Goal: Find specific page/section: Find specific page/section

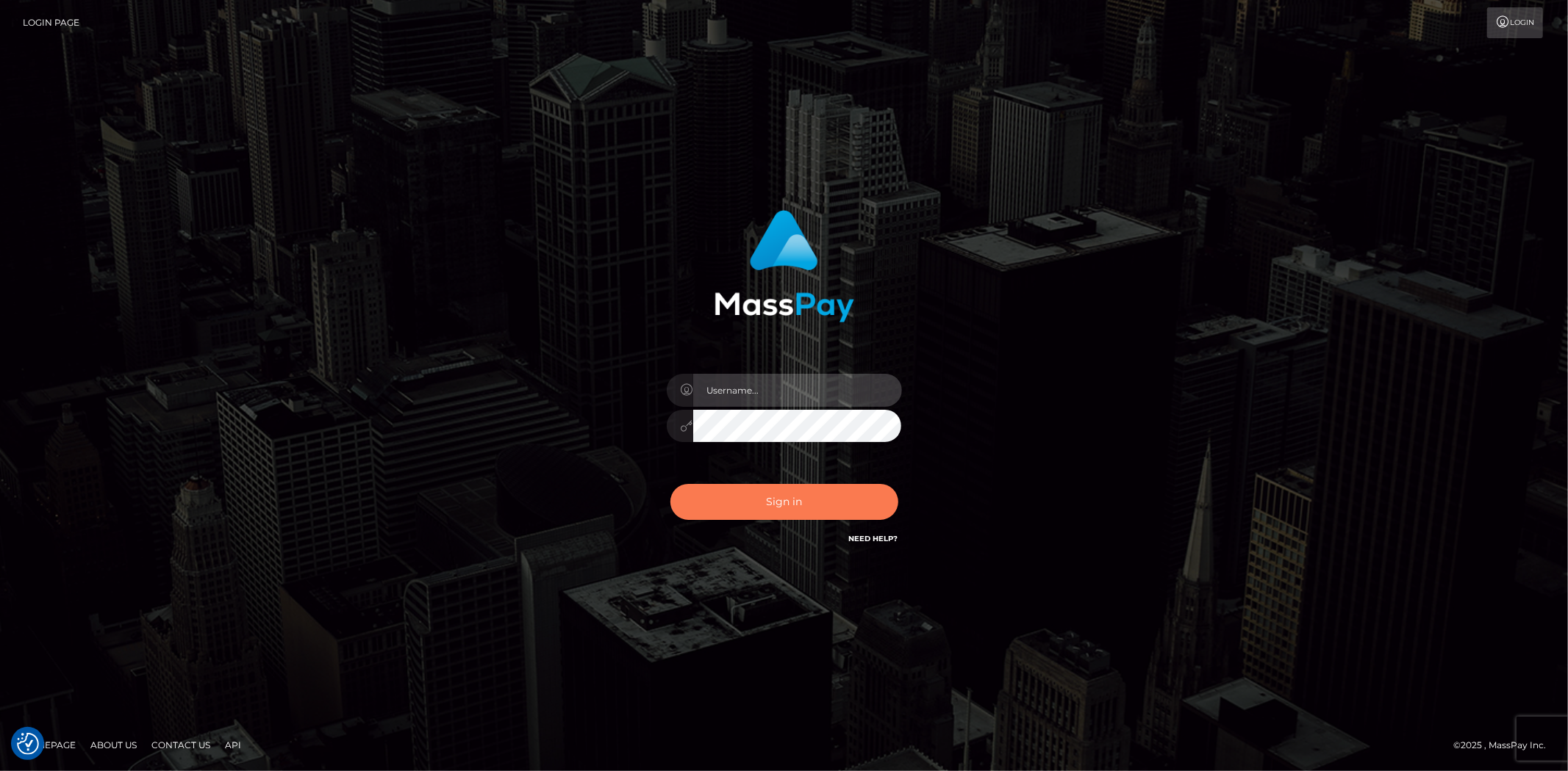
type input "alexstef"
click at [812, 501] on button "Sign in" at bounding box center [784, 502] width 228 height 36
type input "alexstef"
click at [787, 498] on button "Sign in" at bounding box center [784, 502] width 228 height 36
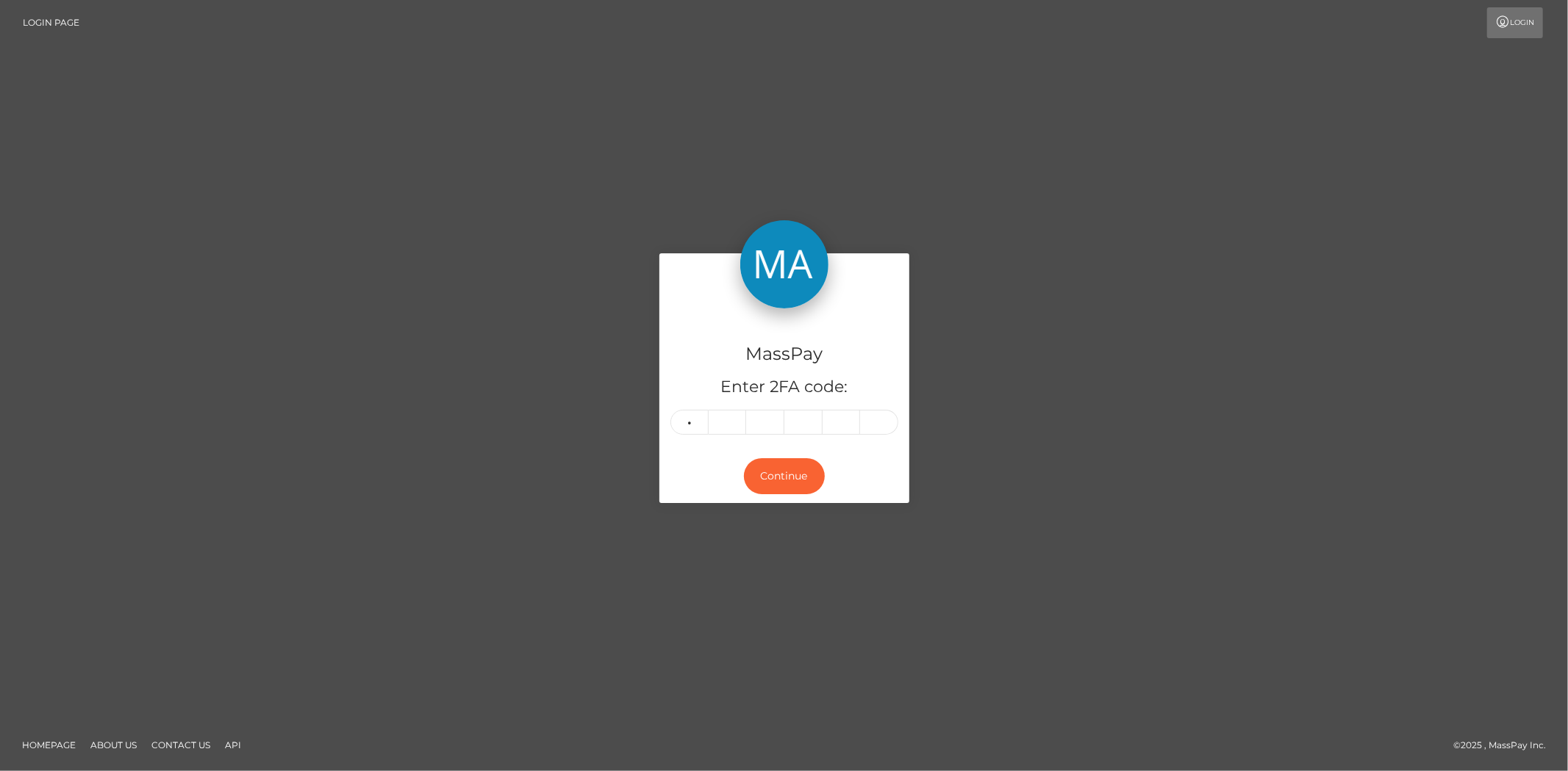
type input "7"
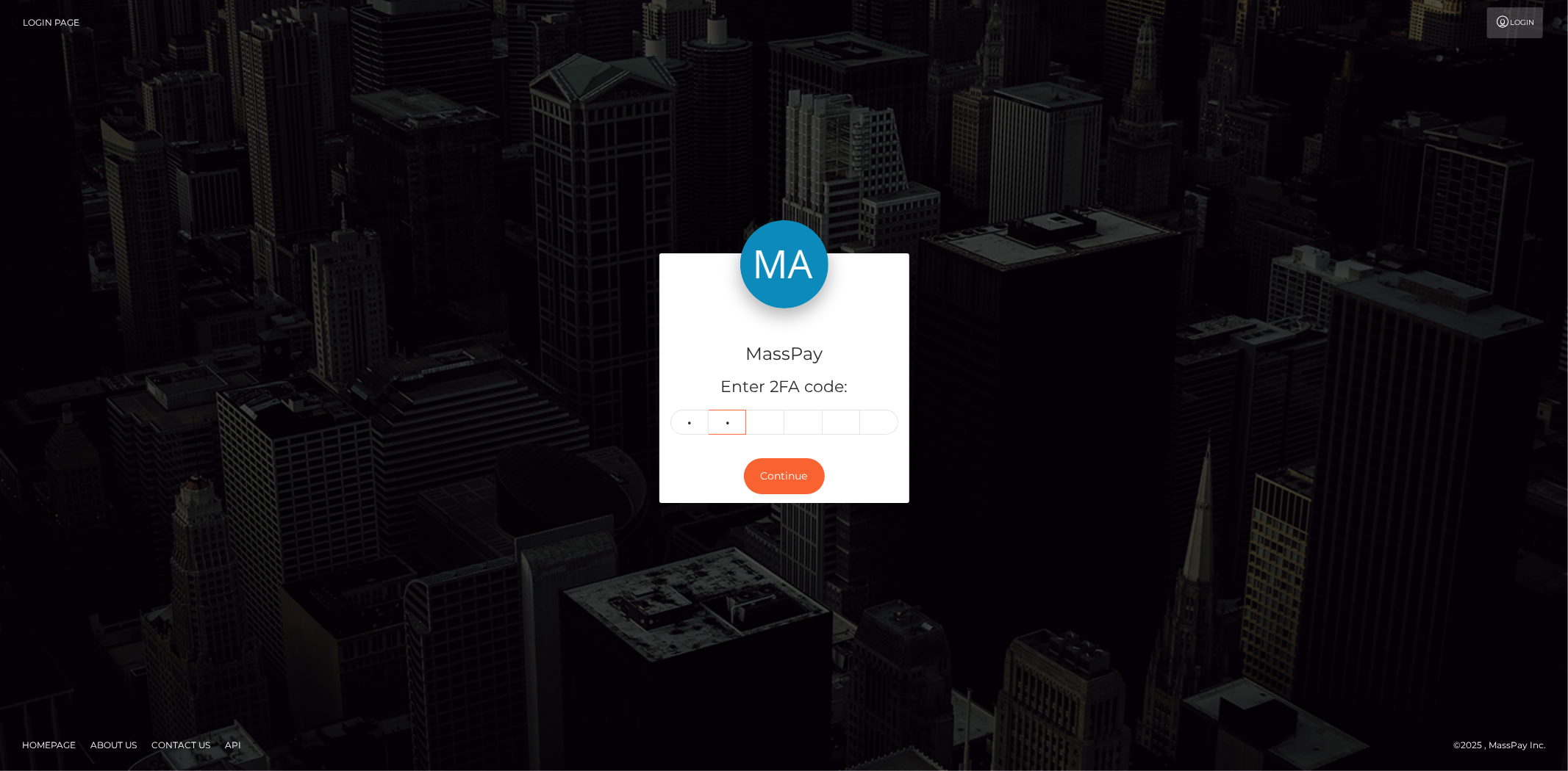
type input "6"
type input "8"
type input "5"
type input "9"
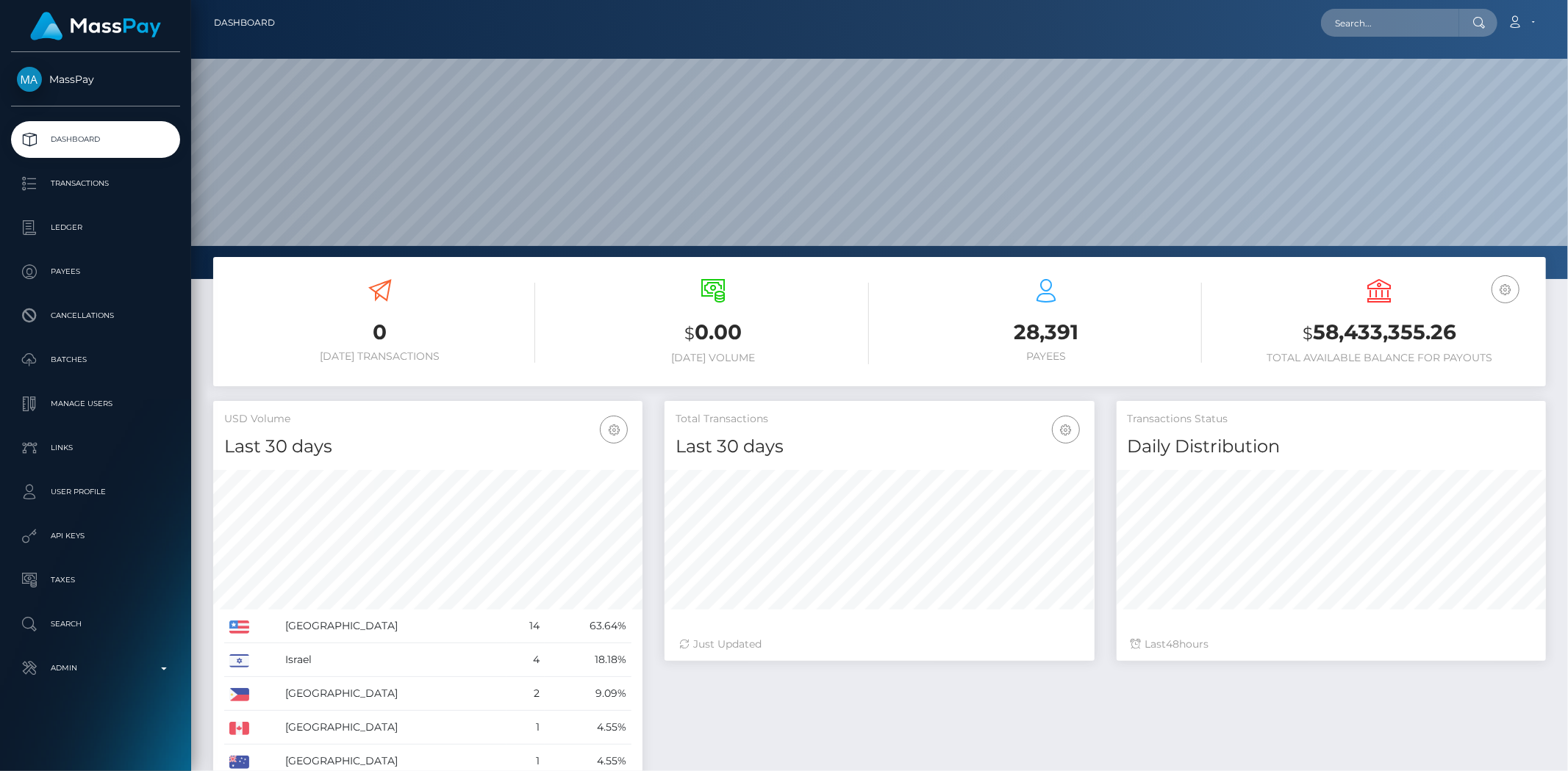
scroll to position [260, 430]
click at [1376, 18] on input "text" at bounding box center [1390, 23] width 138 height 28
paste input "MSP701ff26babac146"
type input "MSP701ff26babac146"
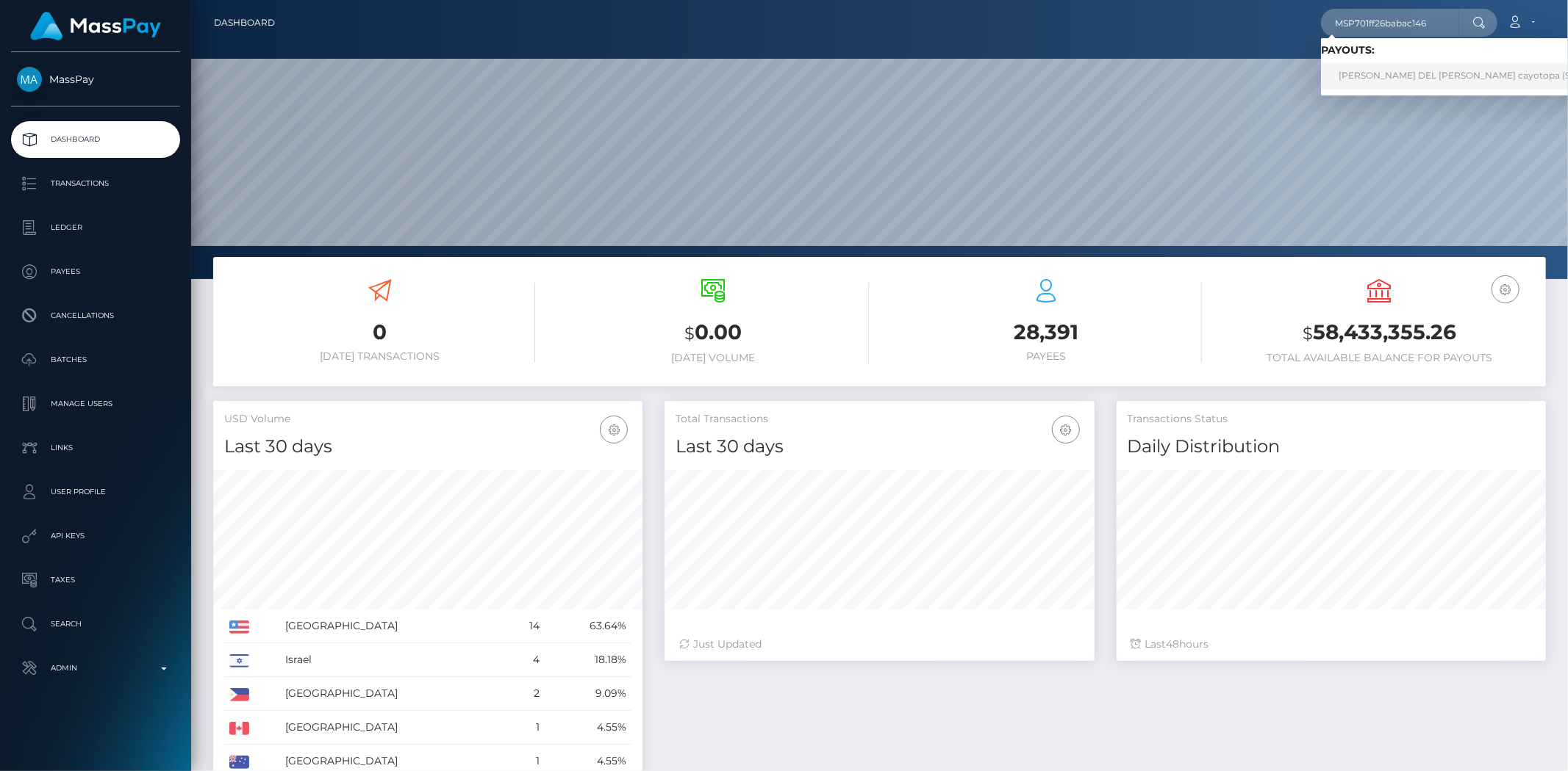
click at [1365, 68] on link "EULALIA DEL PILAR Ccallocunto cayotopa (Select Media LLC - )" at bounding box center [1494, 76] width 347 height 27
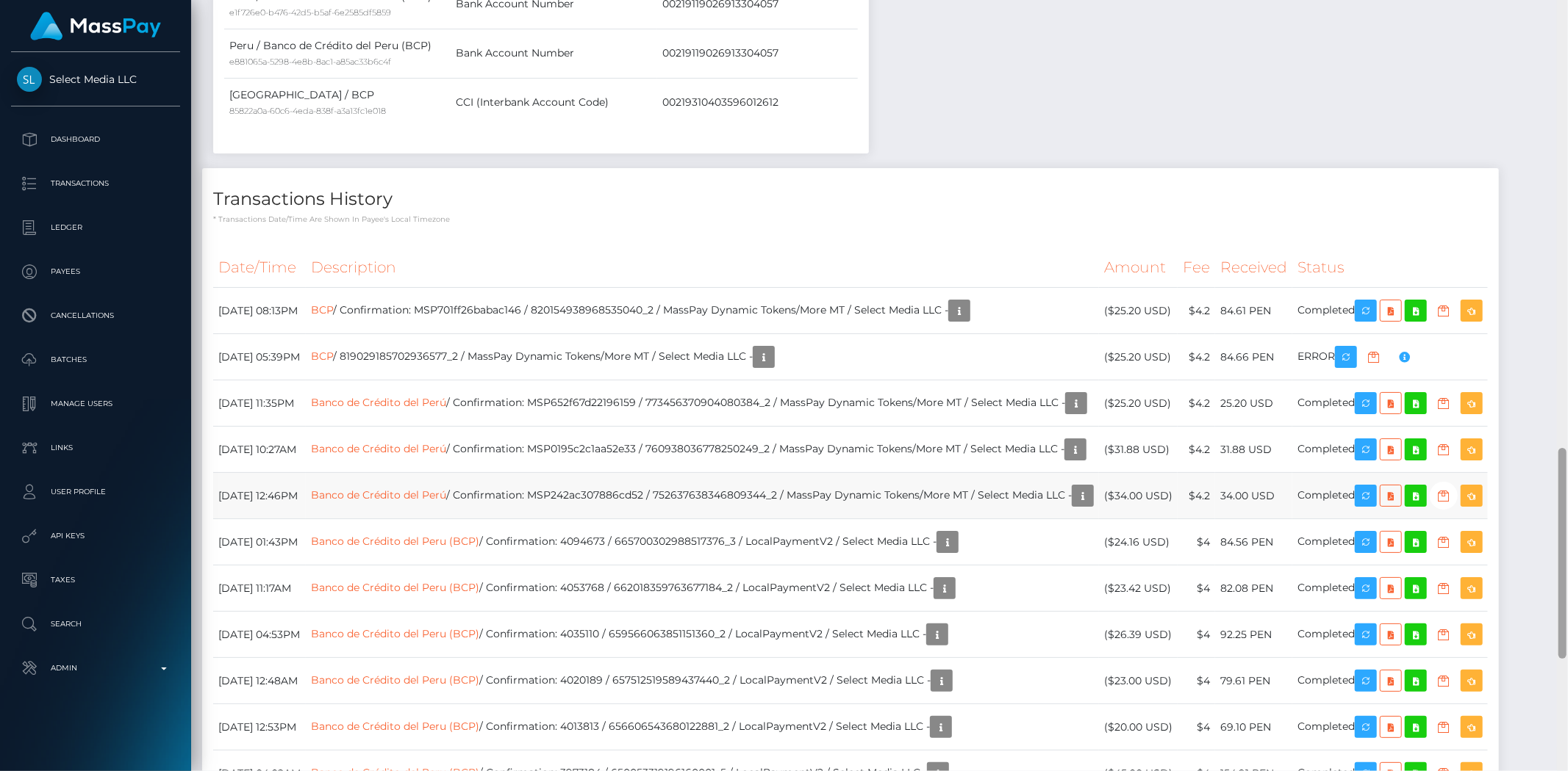
scroll to position [1639, 0]
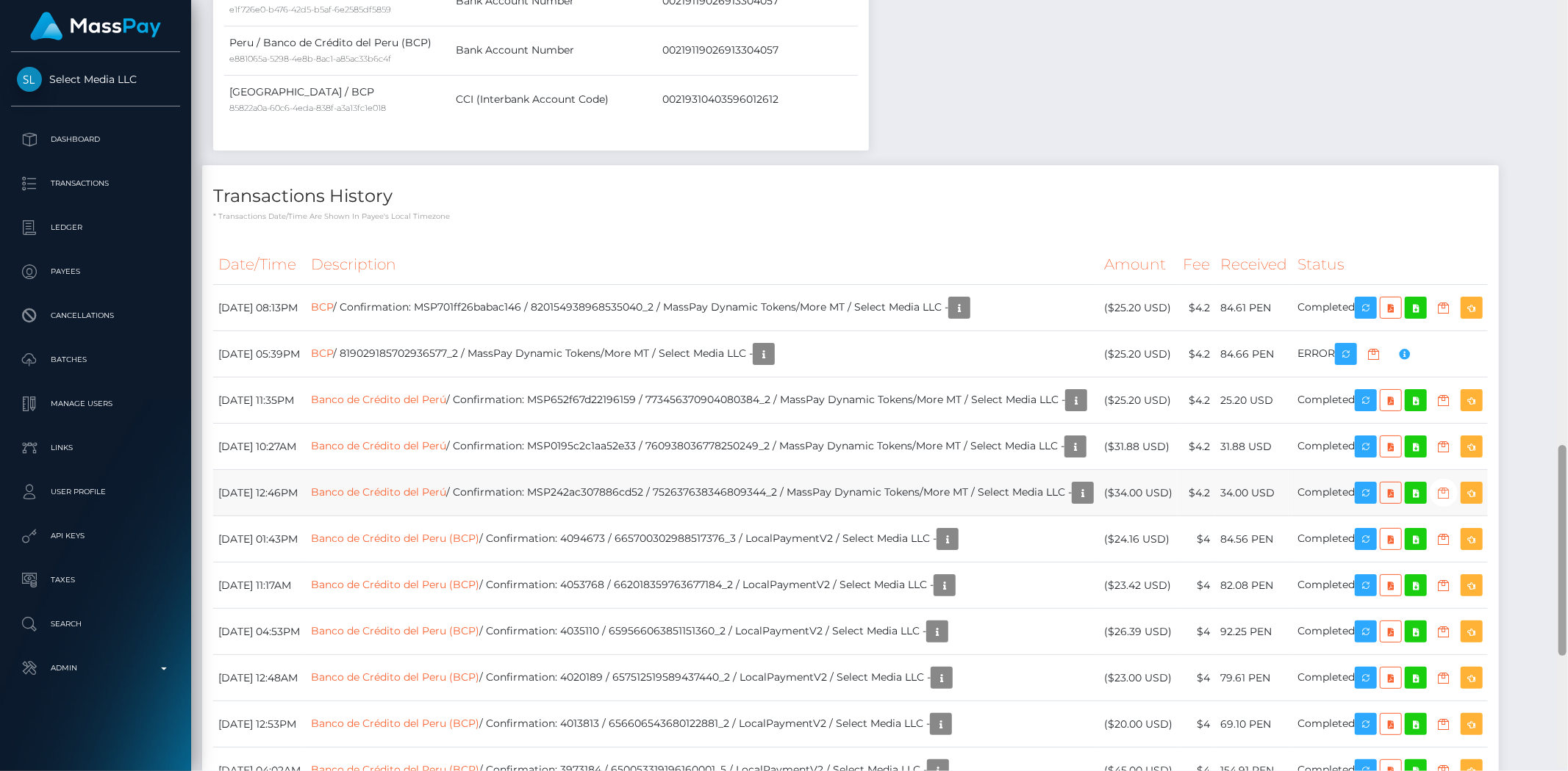
drag, startPoint x: 1562, startPoint y: 151, endPoint x: 1494, endPoint y: 551, distance: 405.7
click at [1539, 577] on div "Customer Profile Loading... Loading..." at bounding box center [879, 386] width 1376 height 771
click at [1374, 316] on icon "button" at bounding box center [1366, 308] width 18 height 19
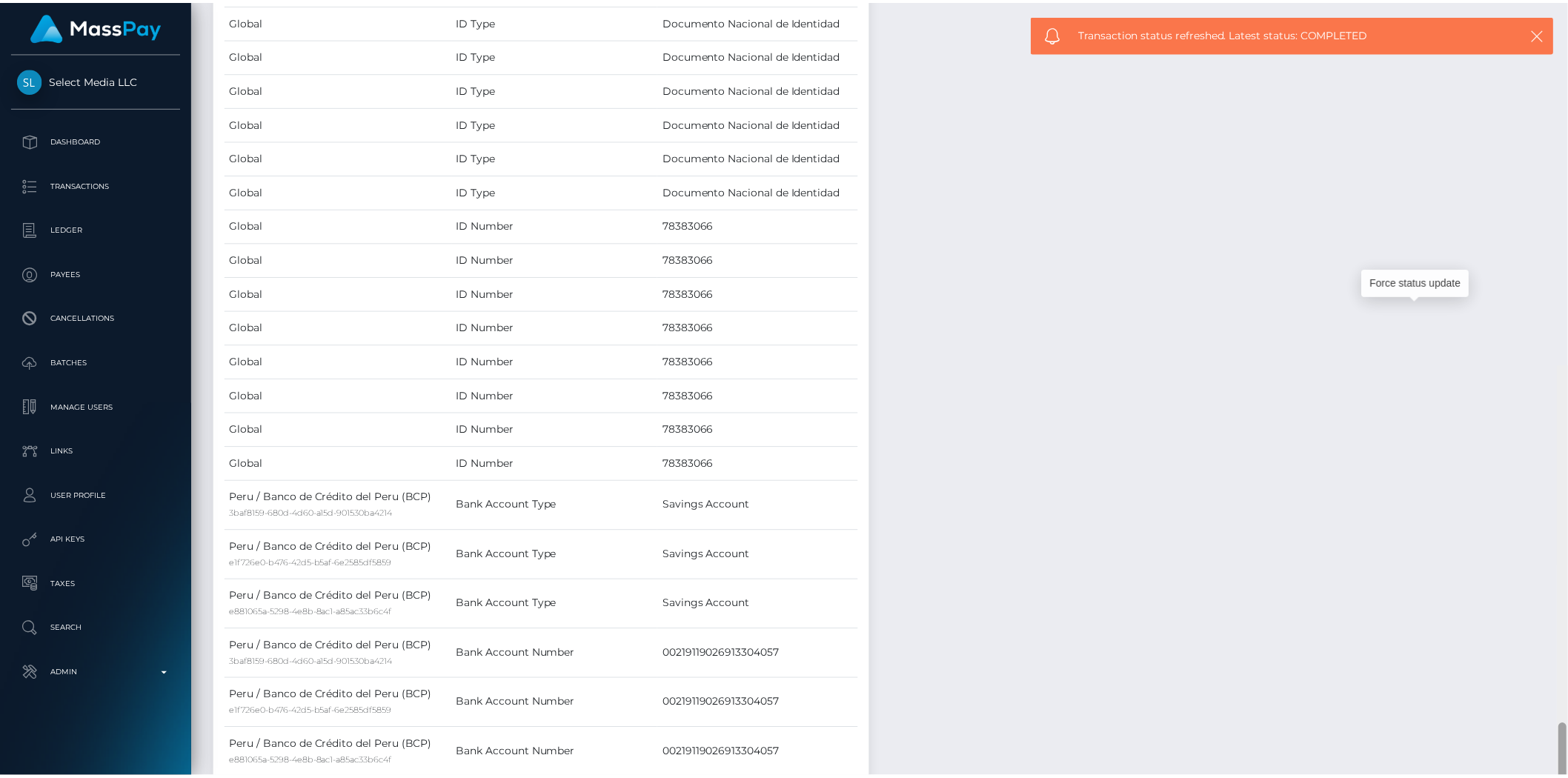
scroll to position [0, 0]
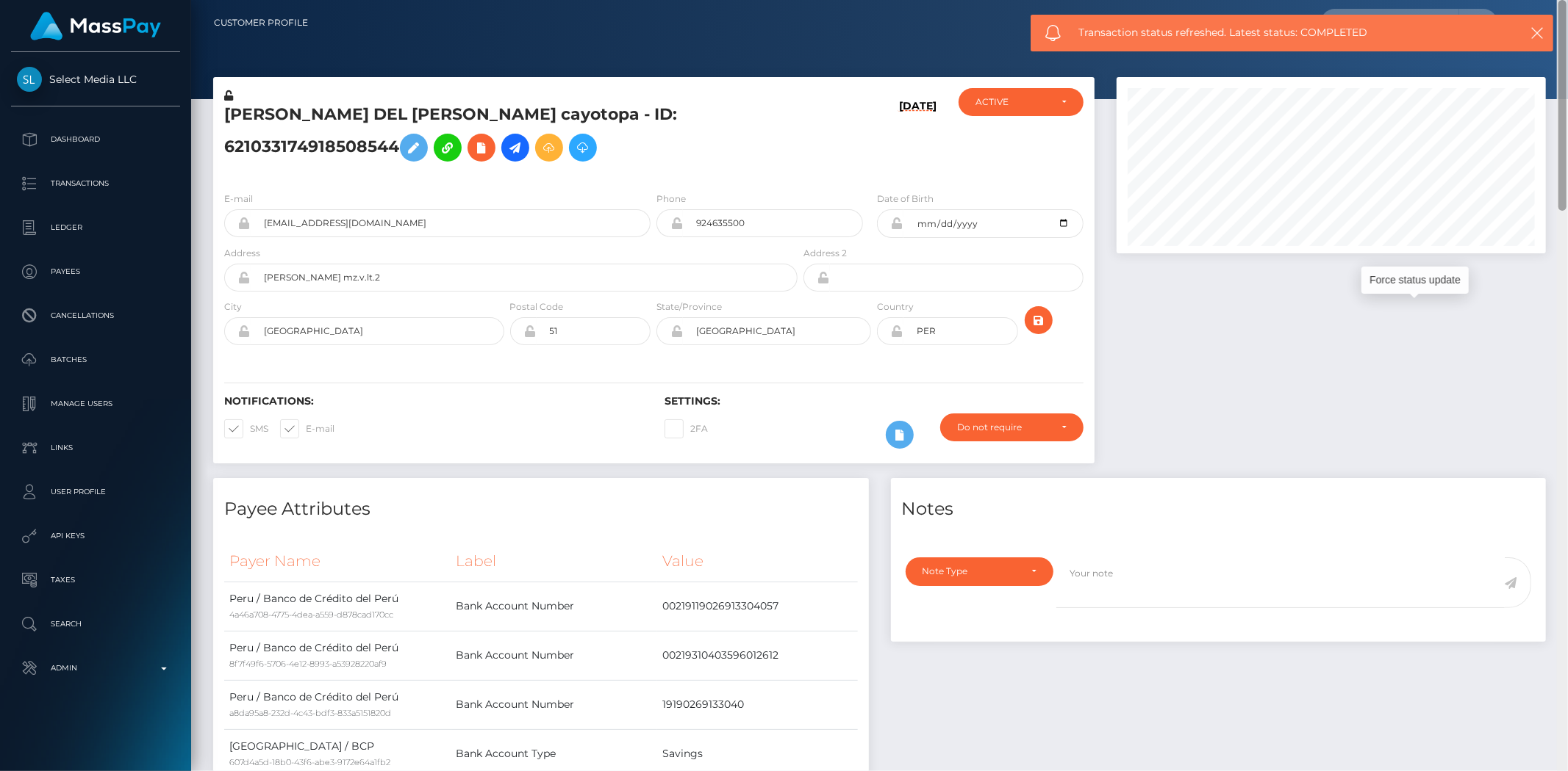
drag, startPoint x: 1566, startPoint y: 468, endPoint x: 1567, endPoint y: -16, distance: 484.0
click at [1567, 0] on html "Select Media LLC Dashboard Transactions Ledger Payees Batches" at bounding box center [784, 386] width 1568 height 771
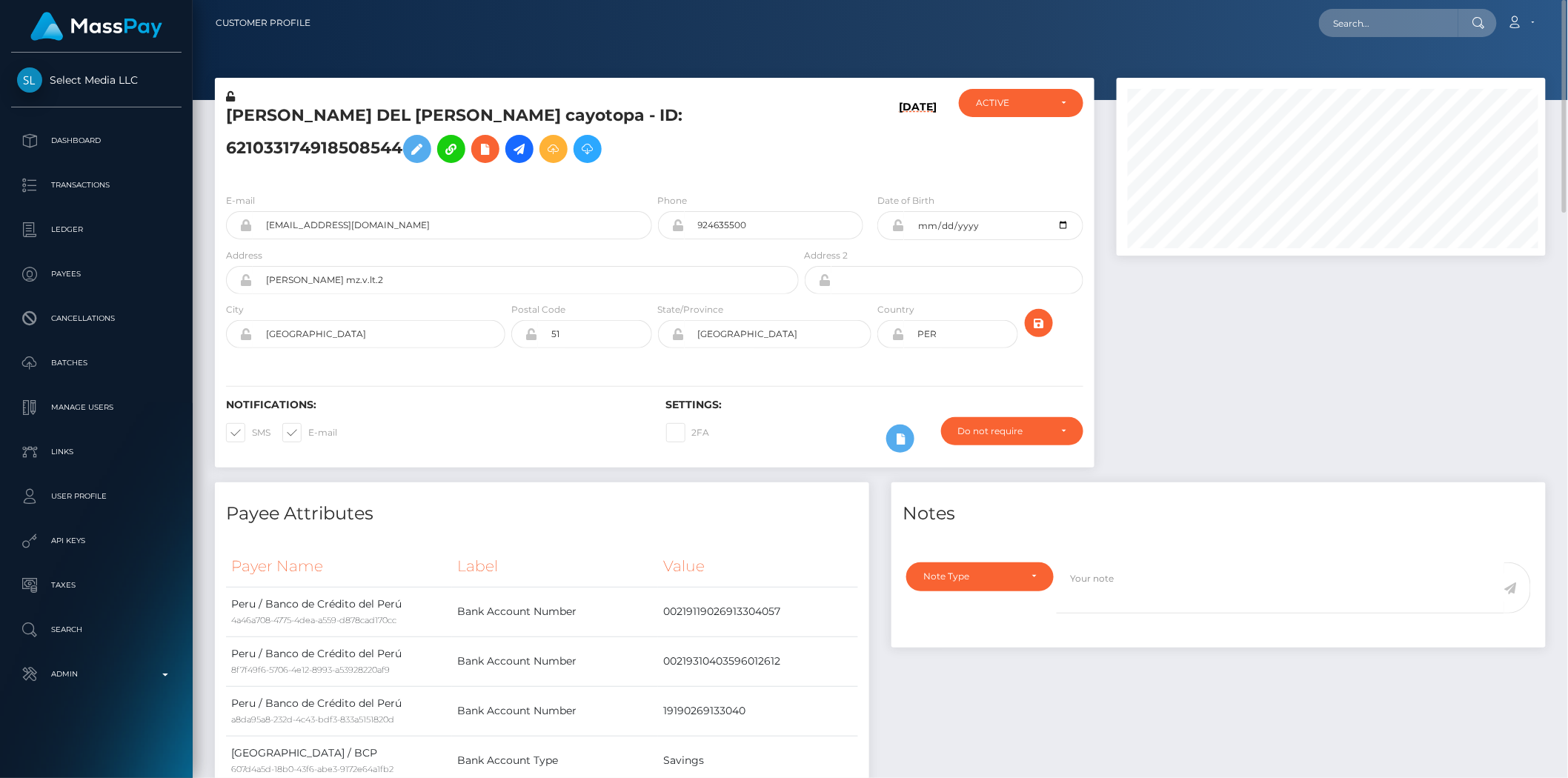
scroll to position [741118, 740516]
